Goal: Contribute content: Add original content to the website for others to see

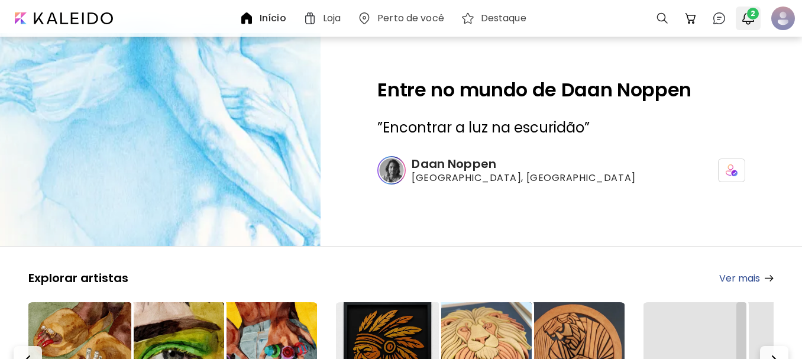
click at [750, 16] on span "2" at bounding box center [753, 14] width 12 height 12
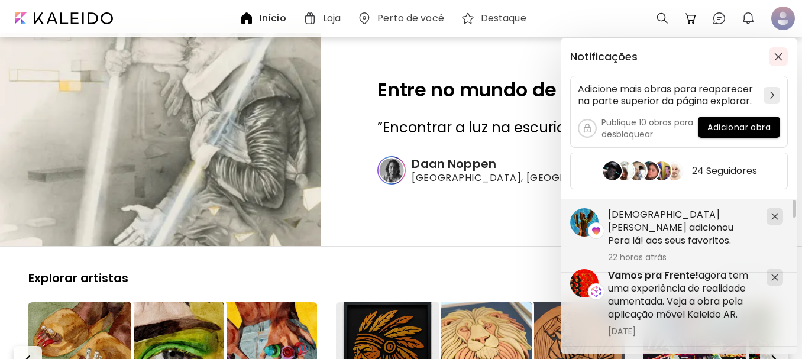
click at [778, 54] on img "button" at bounding box center [778, 57] width 8 height 8
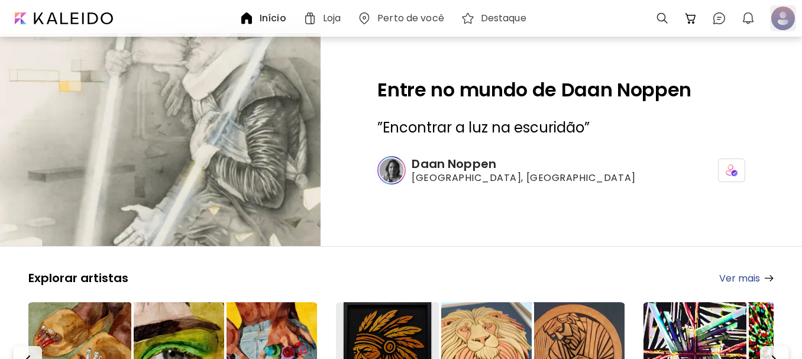
click at [777, 20] on div at bounding box center [783, 18] width 26 height 26
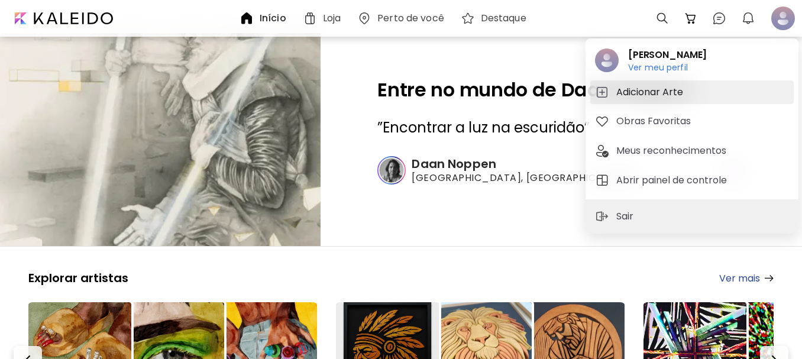
click at [647, 93] on h5 "Adicionar Arte" at bounding box center [651, 92] width 70 height 14
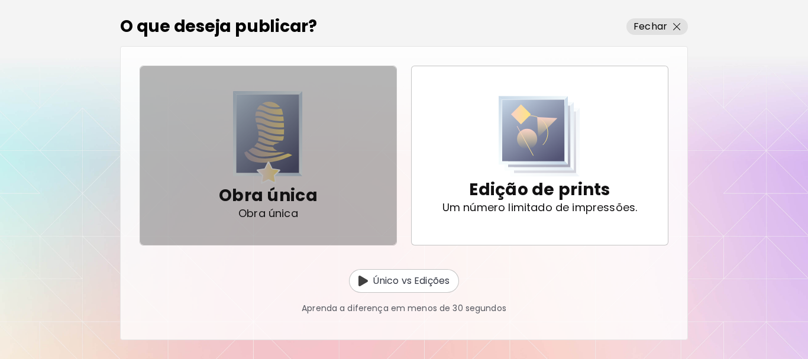
click at [283, 143] on img "button" at bounding box center [268, 137] width 70 height 93
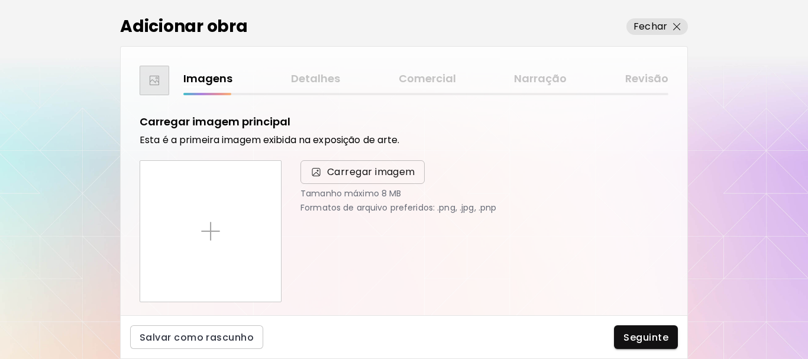
click at [358, 172] on span "Carregar imagem" at bounding box center [371, 172] width 88 height 14
click at [0, 0] on input "Carregar imagem" at bounding box center [0, 0] width 0 height 0
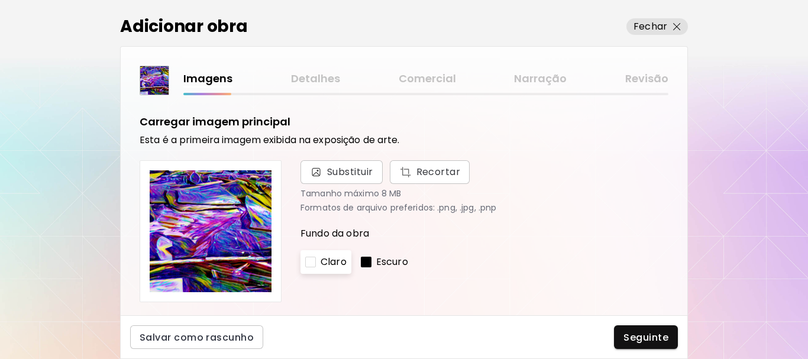
click at [382, 259] on p "Escuro" at bounding box center [392, 262] width 32 height 14
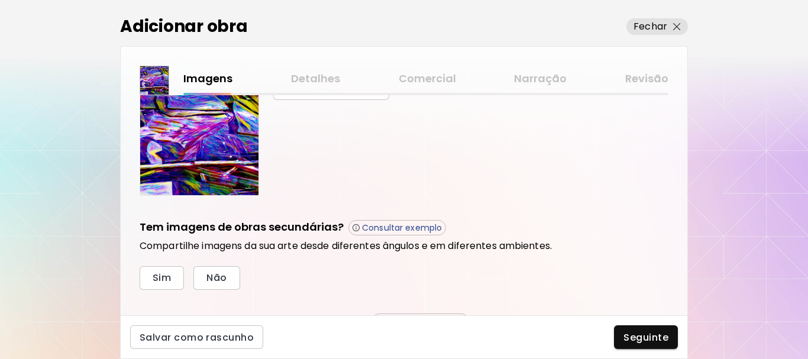
scroll to position [355, 0]
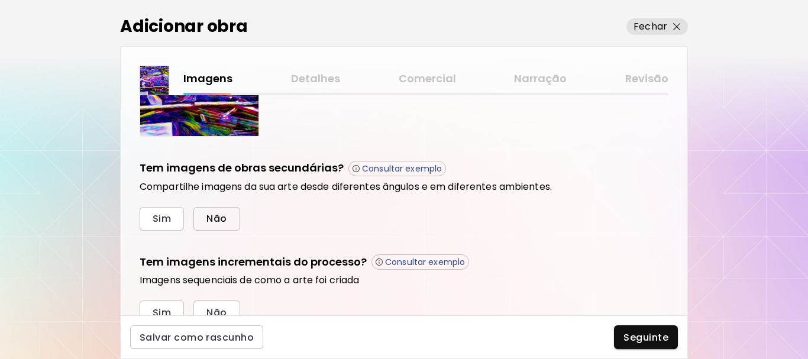
click at [208, 215] on span "Não" at bounding box center [216, 218] width 20 height 12
click at [221, 306] on span "Não" at bounding box center [216, 312] width 20 height 12
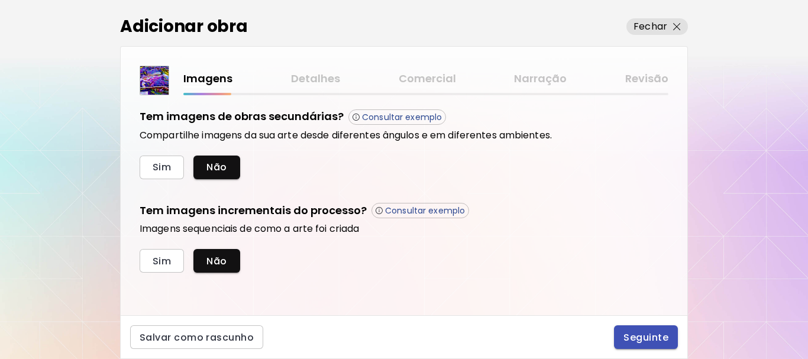
click at [648, 342] on span "Seguinte" at bounding box center [646, 337] width 45 height 12
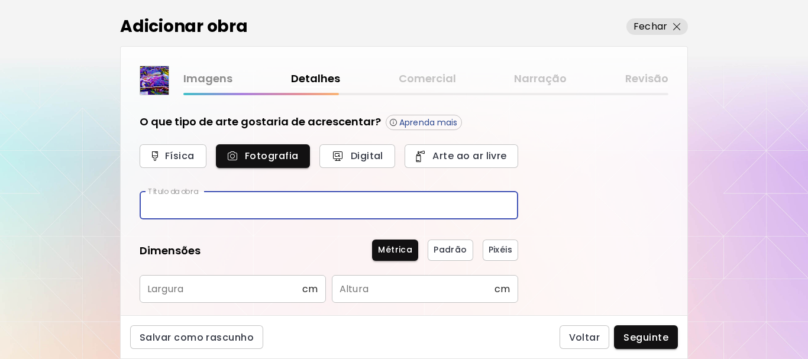
click at [298, 207] on input "text" at bounding box center [329, 206] width 379 height 28
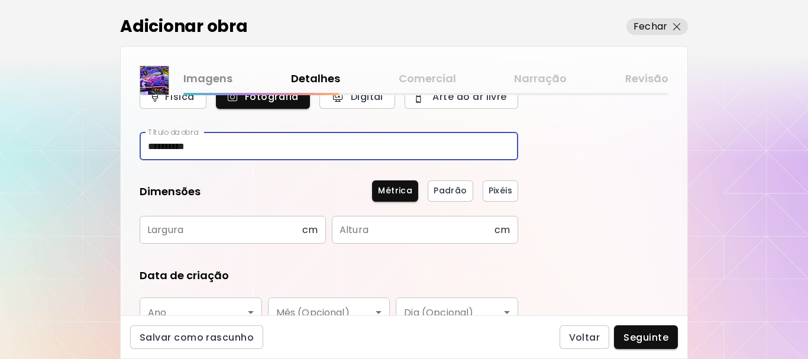
type input "**********"
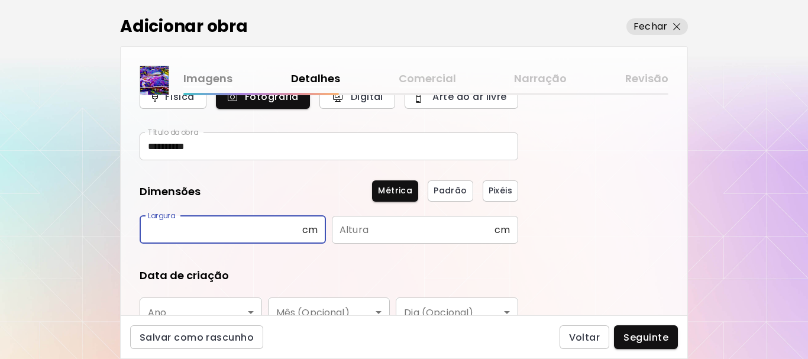
click at [272, 230] on input "text" at bounding box center [221, 230] width 163 height 28
type input "**"
click at [410, 233] on input "text" at bounding box center [413, 230] width 163 height 28
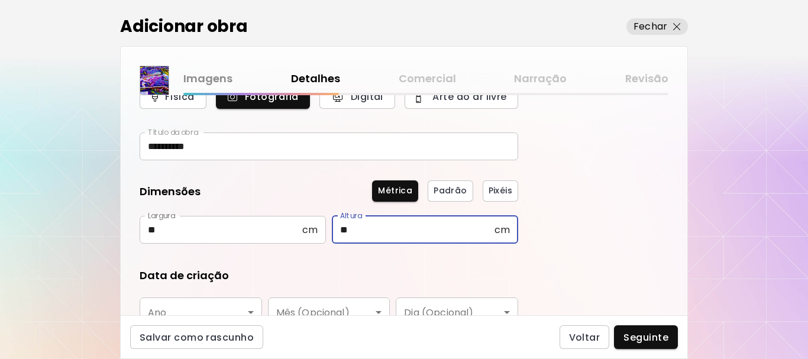
scroll to position [177, 0]
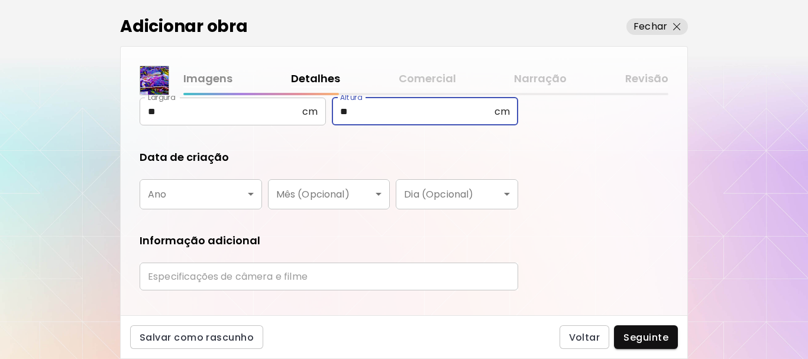
type input "**"
click at [214, 189] on body "**********" at bounding box center [404, 179] width 808 height 359
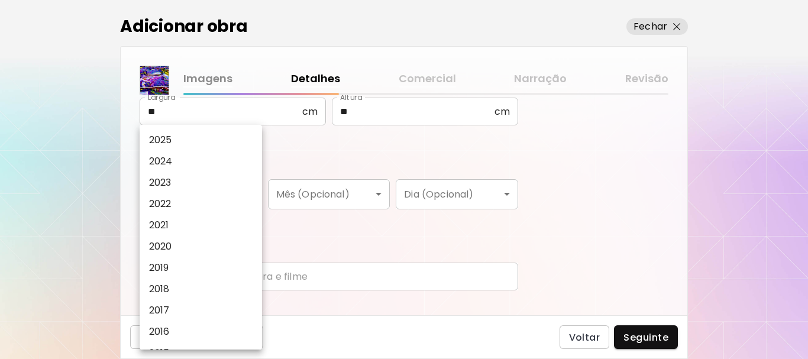
click at [198, 147] on li "2025" at bounding box center [204, 140] width 128 height 21
type input "****"
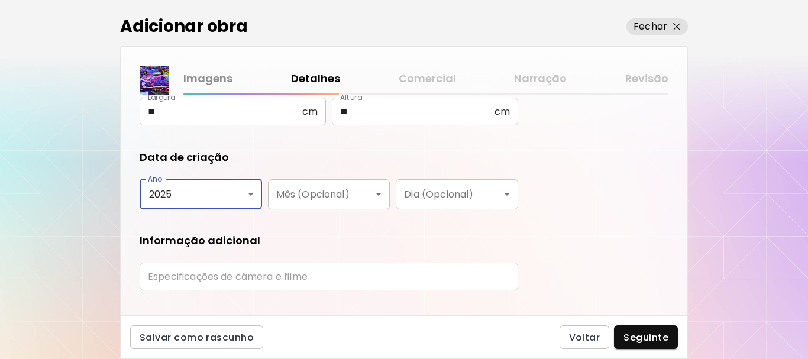
click at [320, 276] on input "text" at bounding box center [329, 277] width 379 height 28
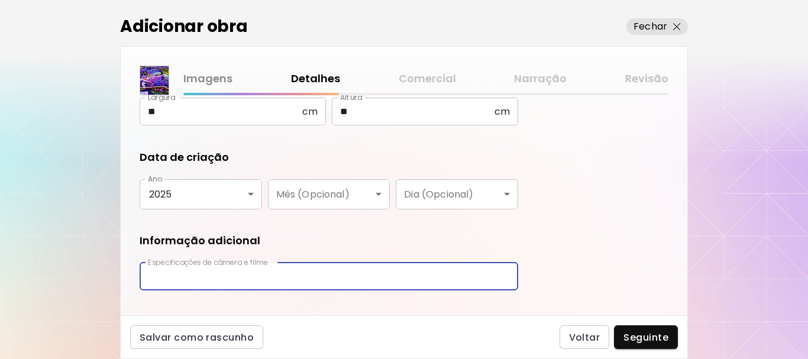
type input "**********"
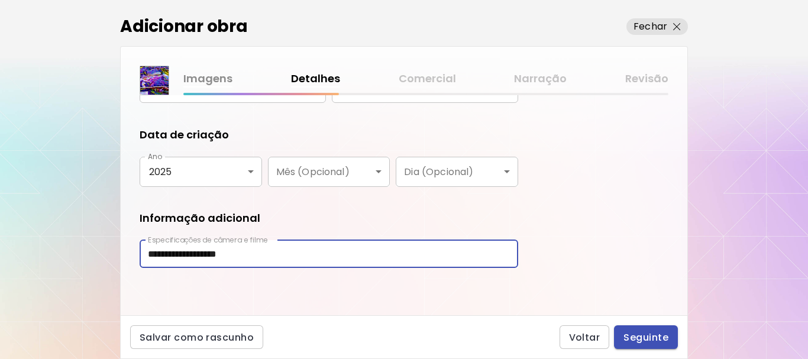
click at [658, 339] on span "Seguinte" at bounding box center [646, 337] width 45 height 12
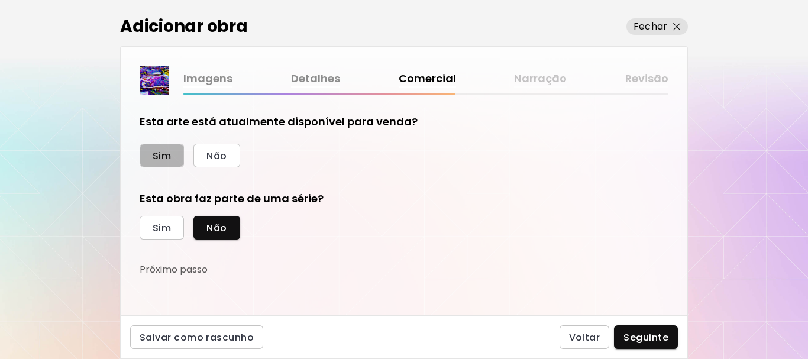
click at [159, 160] on span "Sim" at bounding box center [162, 156] width 18 height 12
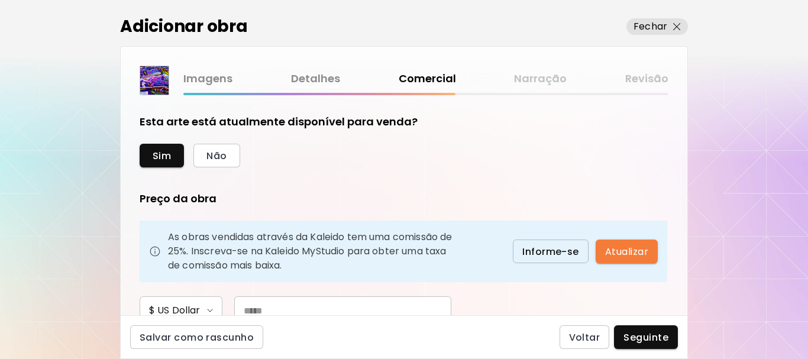
scroll to position [118, 0]
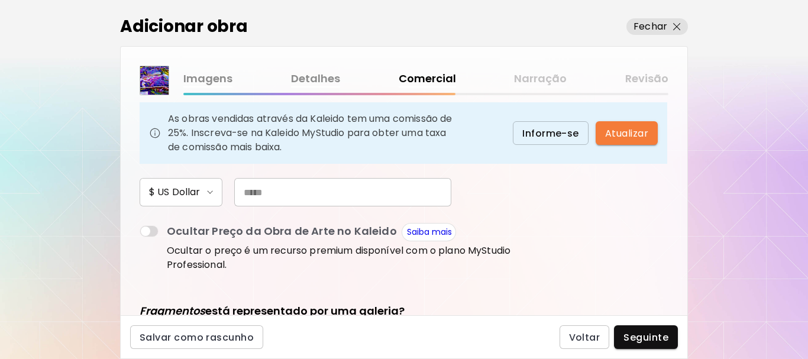
click at [340, 189] on input "text" at bounding box center [342, 192] width 217 height 28
type input "***"
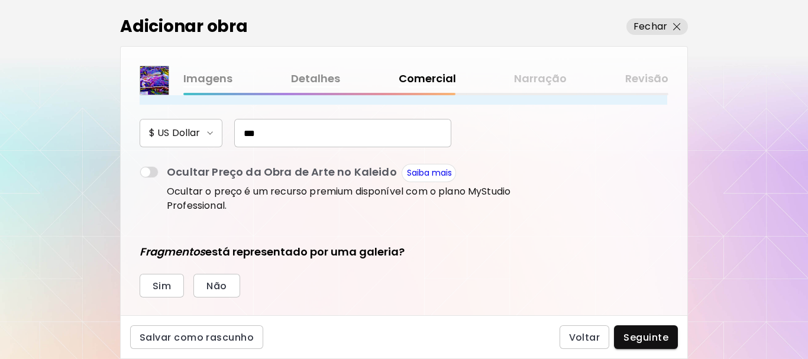
scroll to position [237, 0]
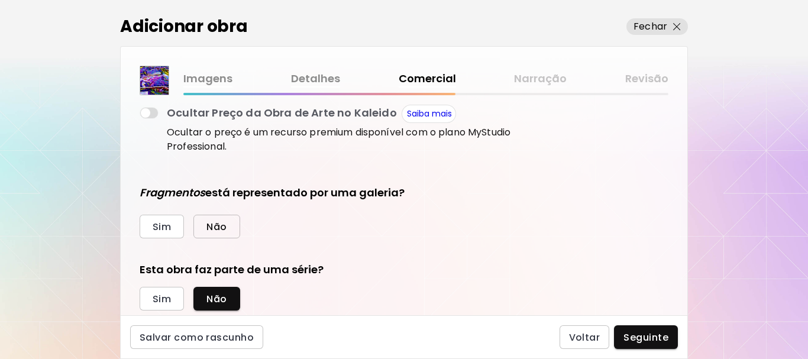
click at [210, 229] on span "Não" at bounding box center [216, 227] width 20 height 12
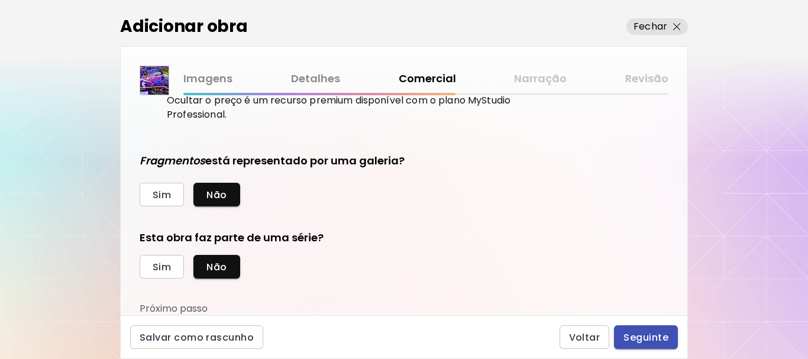
click at [655, 332] on span "Seguinte" at bounding box center [646, 337] width 45 height 12
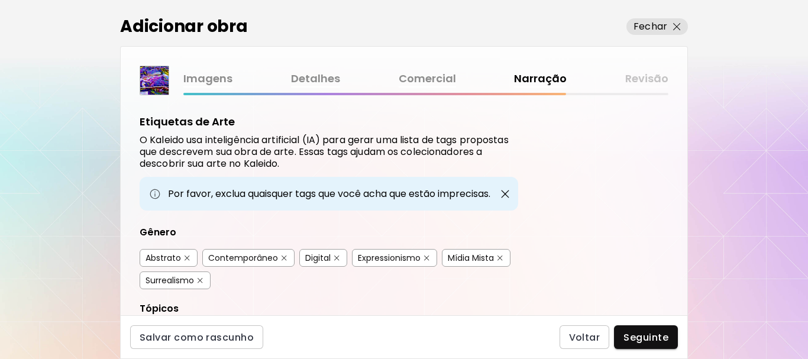
click at [188, 259] on img "button" at bounding box center [187, 258] width 5 height 5
click at [427, 257] on img "button" at bounding box center [426, 258] width 5 height 5
click at [496, 259] on div "Mídia Mista" at bounding box center [476, 258] width 69 height 18
click at [201, 282] on img "button" at bounding box center [200, 280] width 5 height 5
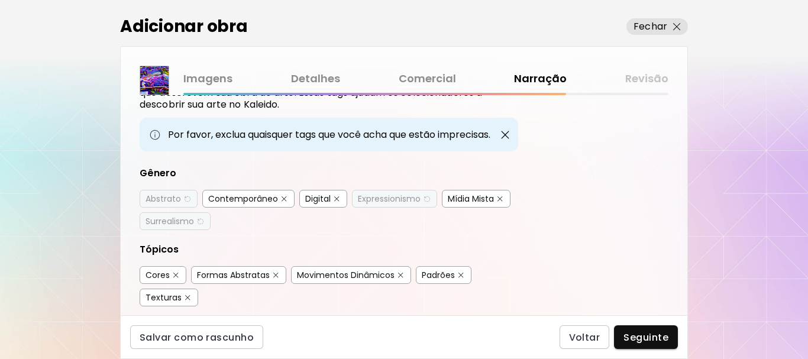
scroll to position [118, 0]
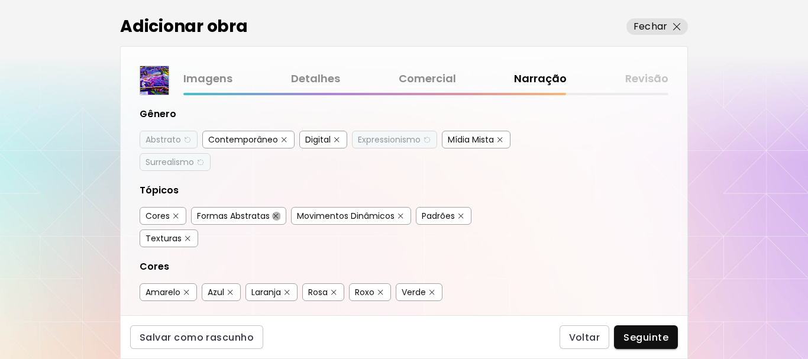
click at [274, 218] on button "button" at bounding box center [276, 216] width 9 height 9
click at [460, 217] on img "button" at bounding box center [460, 216] width 5 height 5
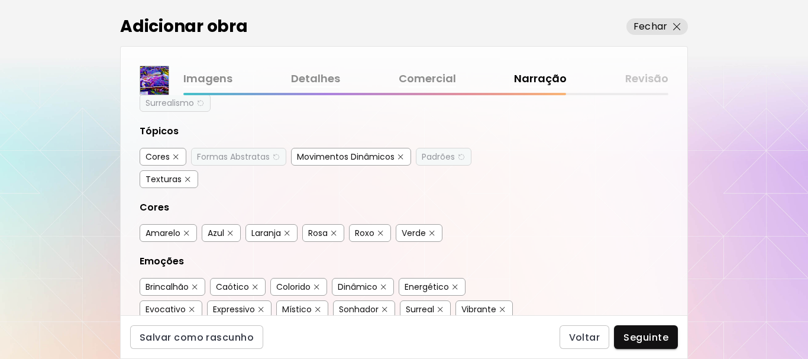
scroll to position [237, 0]
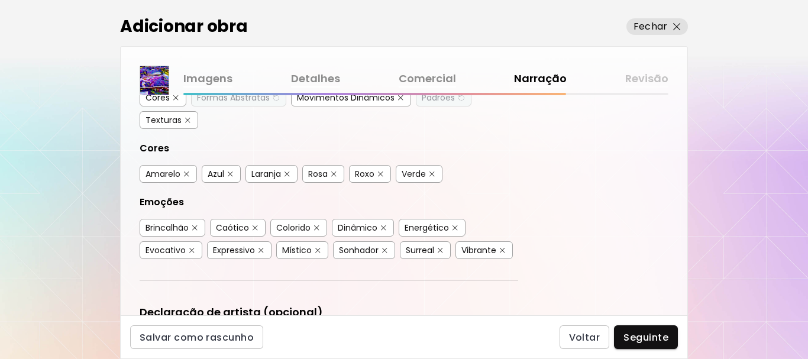
click at [195, 230] on img "button" at bounding box center [194, 227] width 5 height 5
click at [254, 226] on img "button" at bounding box center [255, 227] width 5 height 5
click at [318, 231] on button "button" at bounding box center [316, 228] width 9 height 9
click at [380, 228] on div "Dinâmico" at bounding box center [363, 228] width 62 height 18
click at [380, 225] on button "button" at bounding box center [383, 228] width 9 height 9
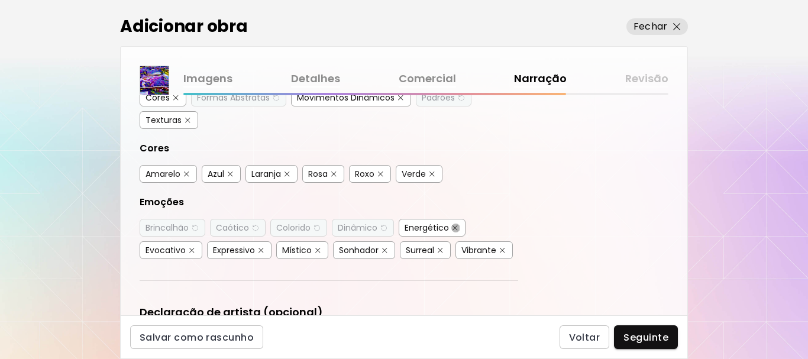
click at [460, 225] on button "button" at bounding box center [455, 228] width 9 height 9
click at [189, 252] on img "button" at bounding box center [191, 250] width 5 height 5
click at [314, 251] on button "button" at bounding box center [318, 250] width 9 height 9
click at [382, 249] on img "button" at bounding box center [384, 250] width 5 height 5
click at [436, 250] on div "Surreal" at bounding box center [425, 250] width 51 height 18
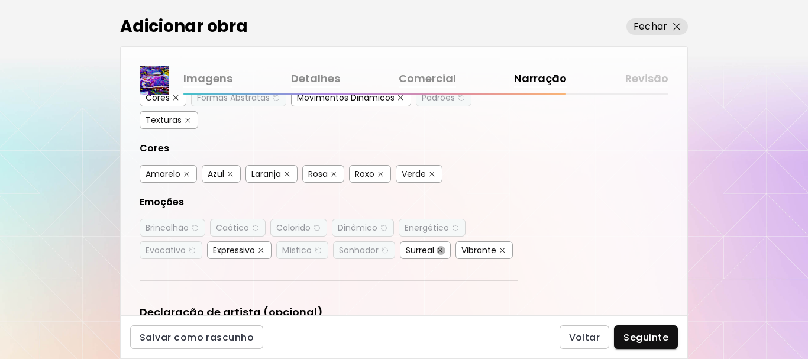
click at [443, 251] on img "button" at bounding box center [440, 250] width 5 height 5
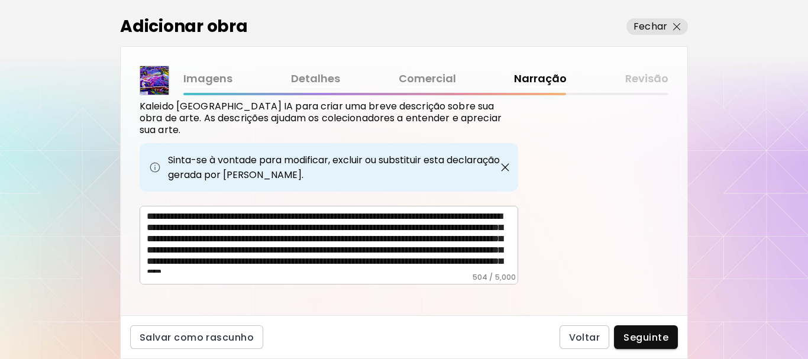
scroll to position [402, 0]
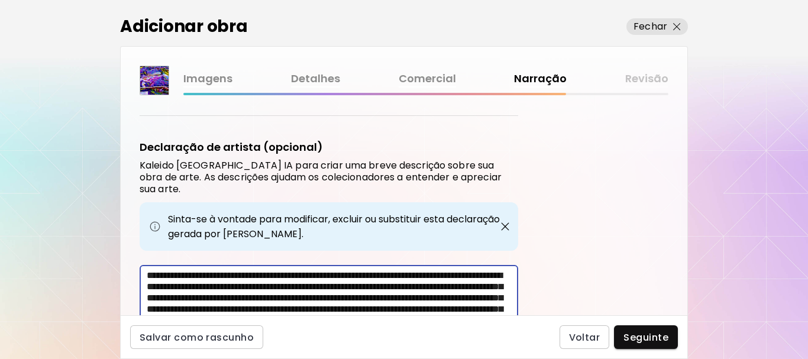
drag, startPoint x: 405, startPoint y: 263, endPoint x: 225, endPoint y: 298, distance: 183.8
click at [225, 298] on textarea "**********" at bounding box center [333, 301] width 372 height 62
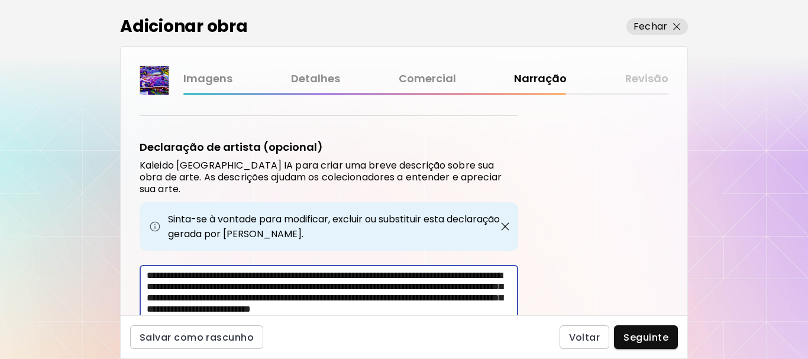
scroll to position [456, 0]
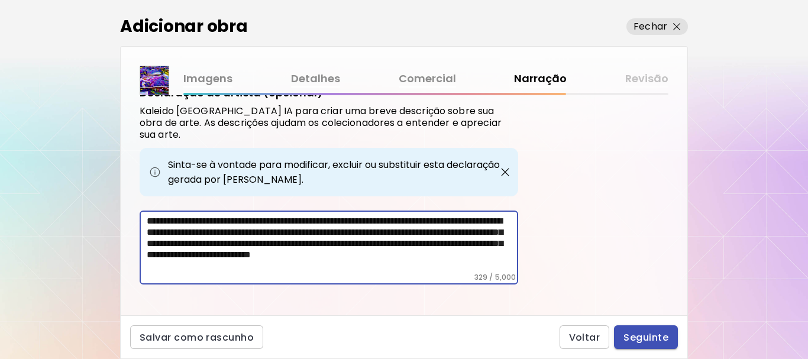
type textarea "**********"
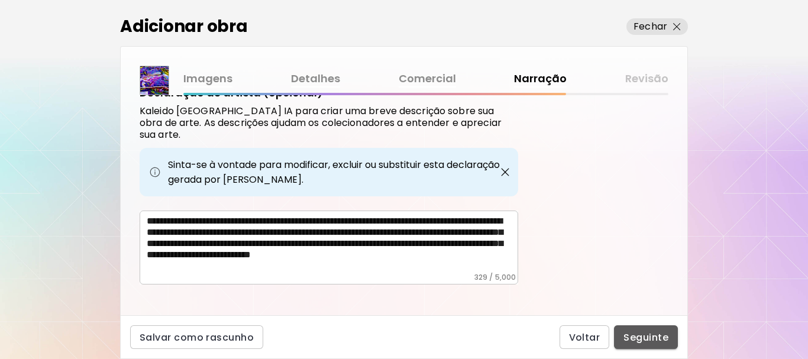
click at [640, 337] on span "Seguinte" at bounding box center [646, 337] width 45 height 12
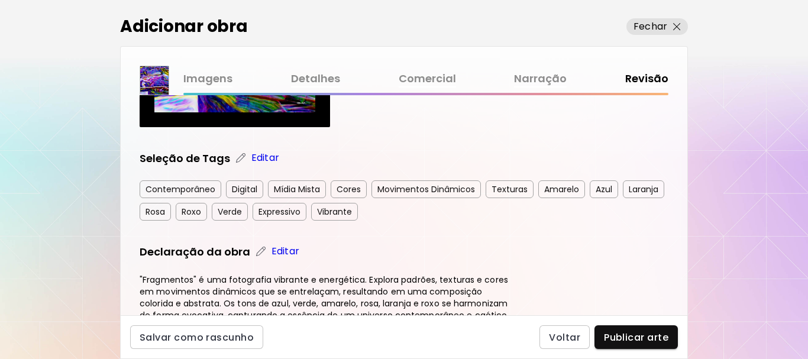
scroll to position [237, 0]
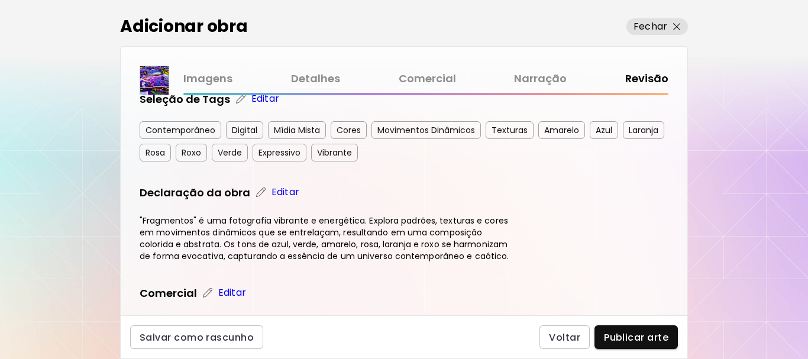
click at [634, 337] on span "Publicar arte" at bounding box center [636, 337] width 64 height 12
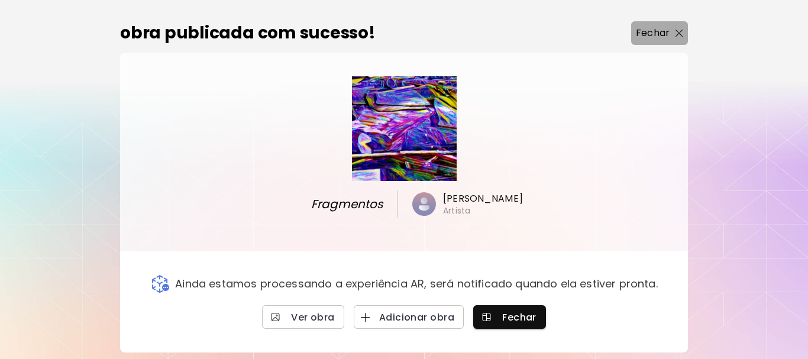
click at [676, 34] on img "button" at bounding box center [680, 34] width 8 height 8
